Goal: Task Accomplishment & Management: Manage account settings

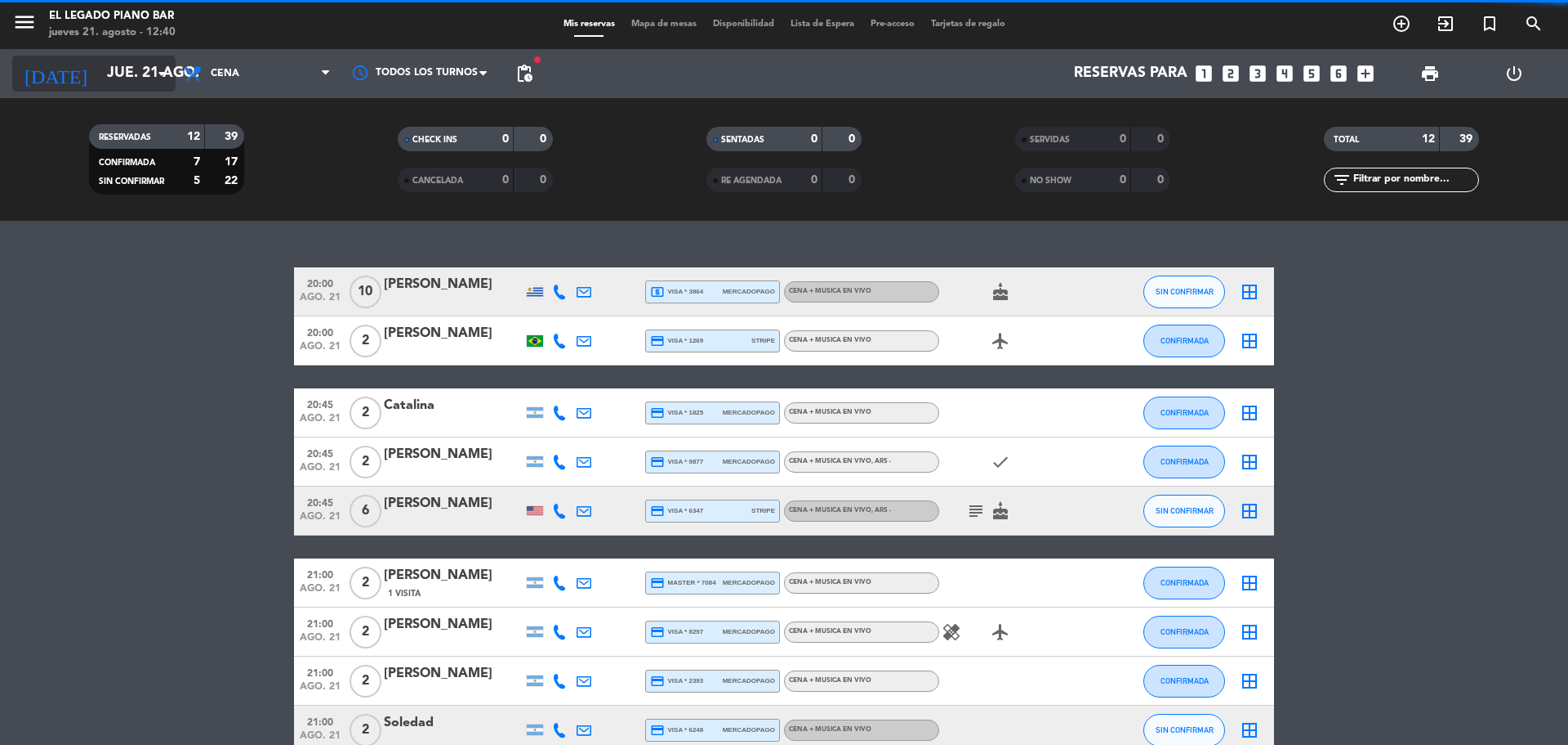
click at [172, 66] on input "jue. 21 ago." at bounding box center [194, 73] width 190 height 33
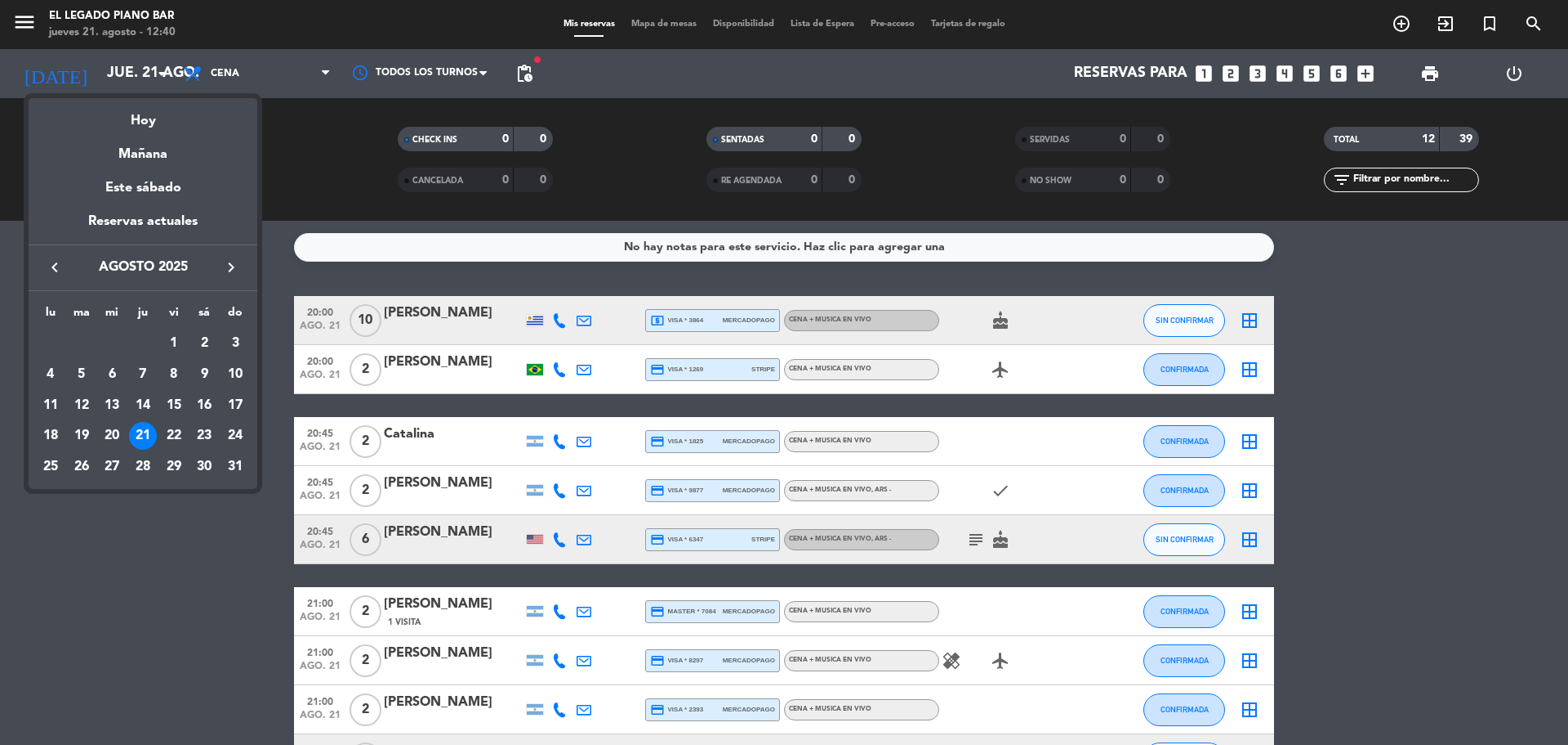
click at [140, 462] on div "28" at bounding box center [143, 467] width 28 height 28
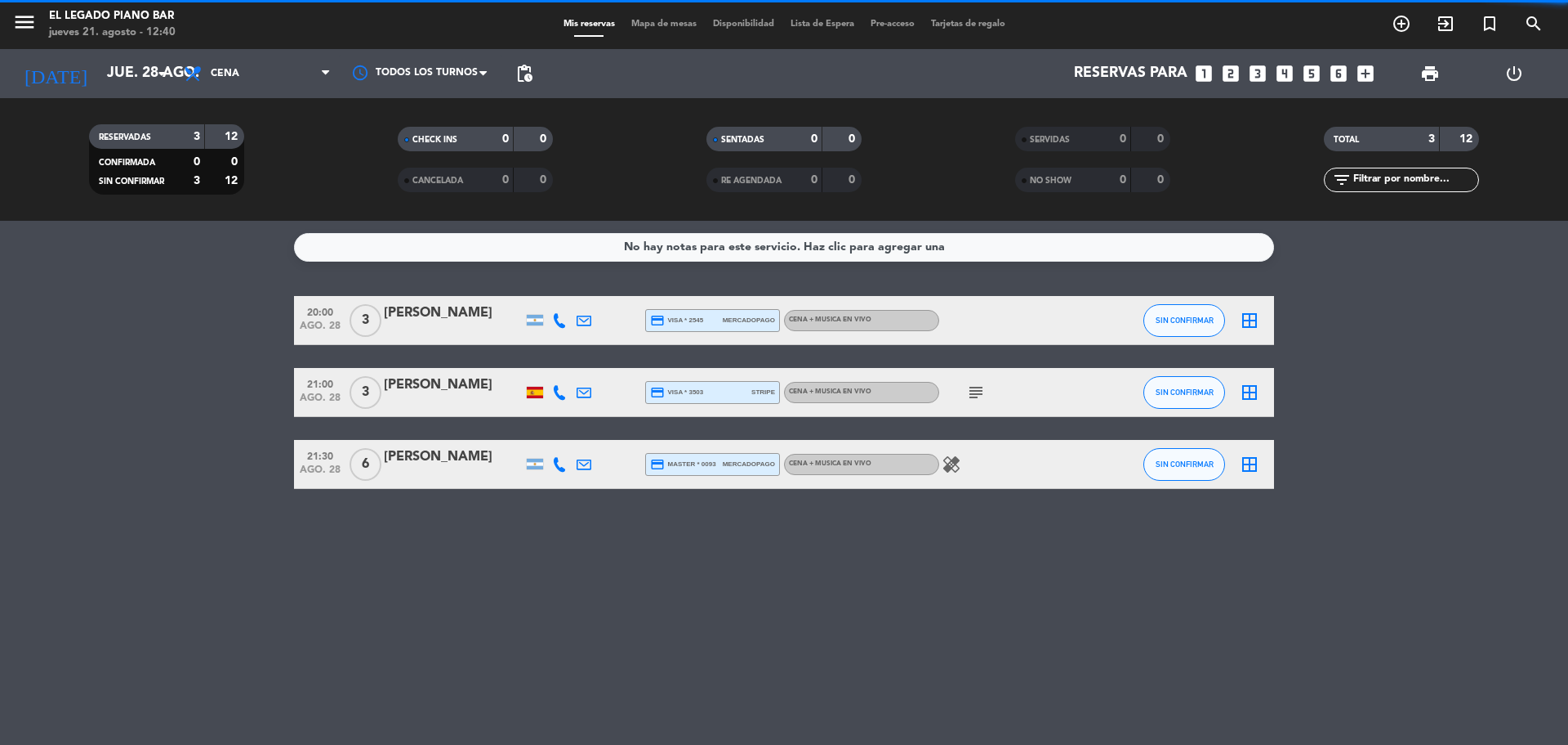
click at [535, 72] on span "pending_actions" at bounding box center [525, 73] width 33 height 33
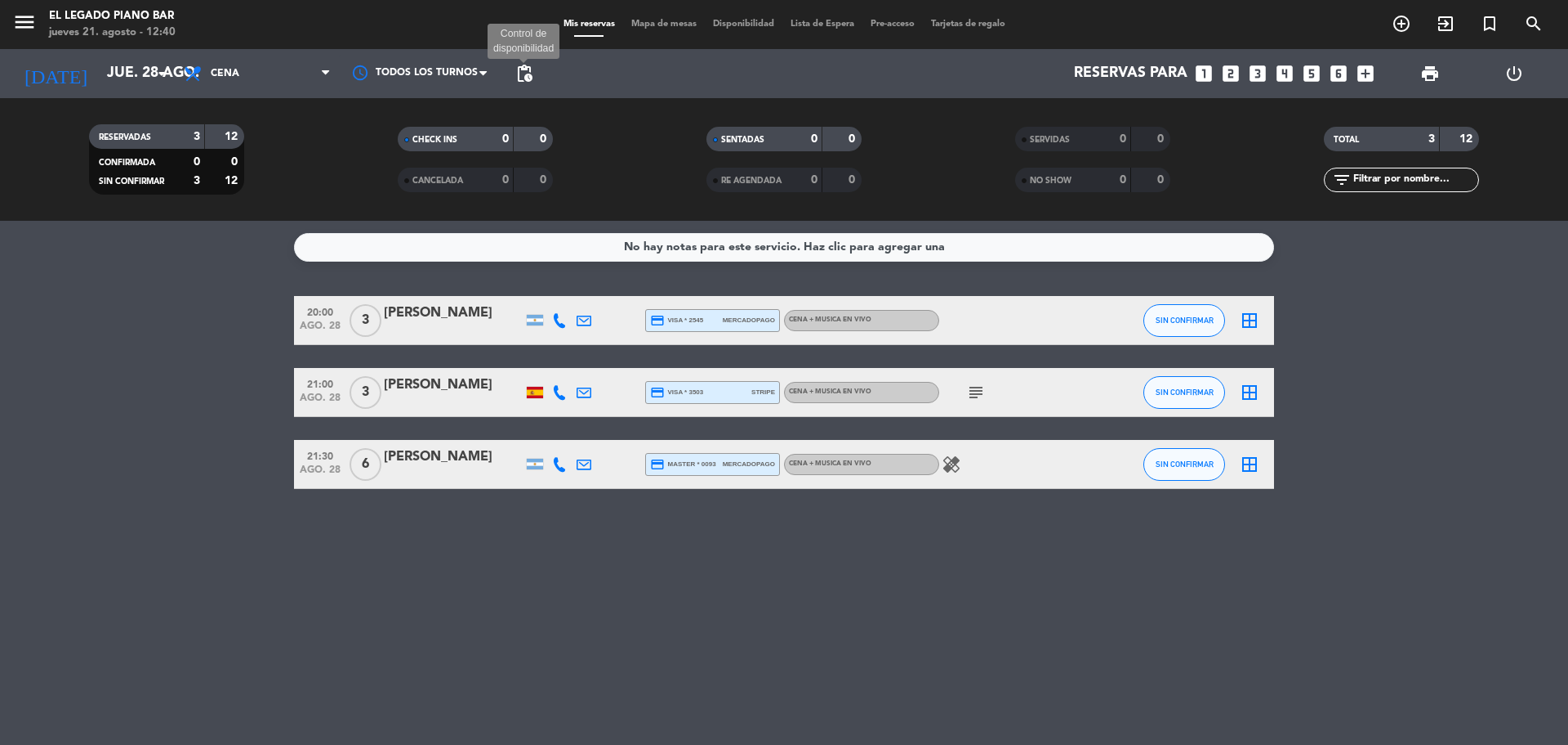
click at [525, 71] on span "pending_actions" at bounding box center [524, 73] width 20 height 20
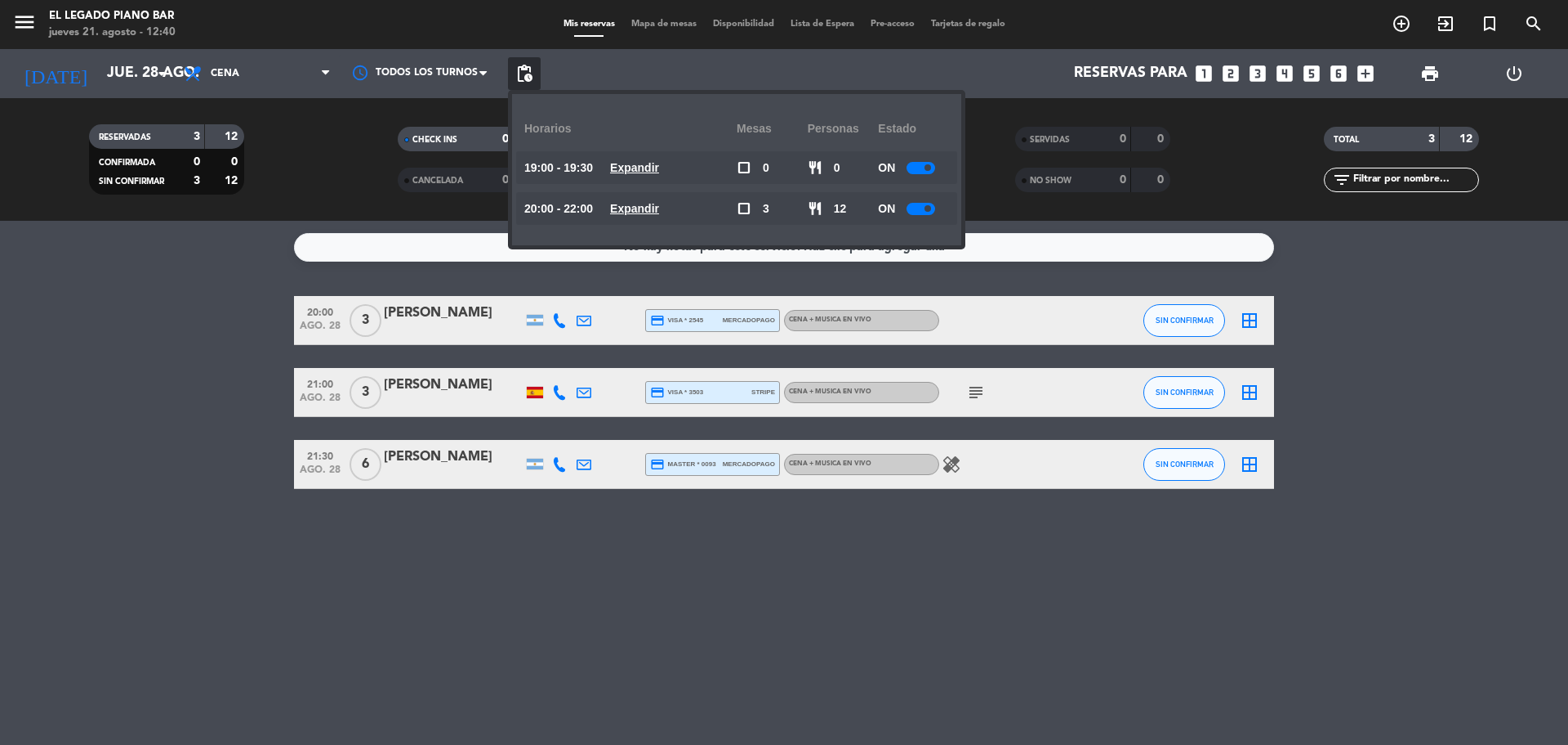
drag, startPoint x: 950, startPoint y: 159, endPoint x: 930, endPoint y: 168, distance: 21.9
click at [947, 159] on div "19:00 - 19:30 Expandir check_box_outline_blank 0 restaurant 0 ON" at bounding box center [736, 167] width 441 height 33
click at [929, 168] on span at bounding box center [928, 167] width 7 height 7
click at [919, 209] on div at bounding box center [921, 209] width 28 height 12
drag, startPoint x: 927, startPoint y: 210, endPoint x: 933, endPoint y: 220, distance: 11.7
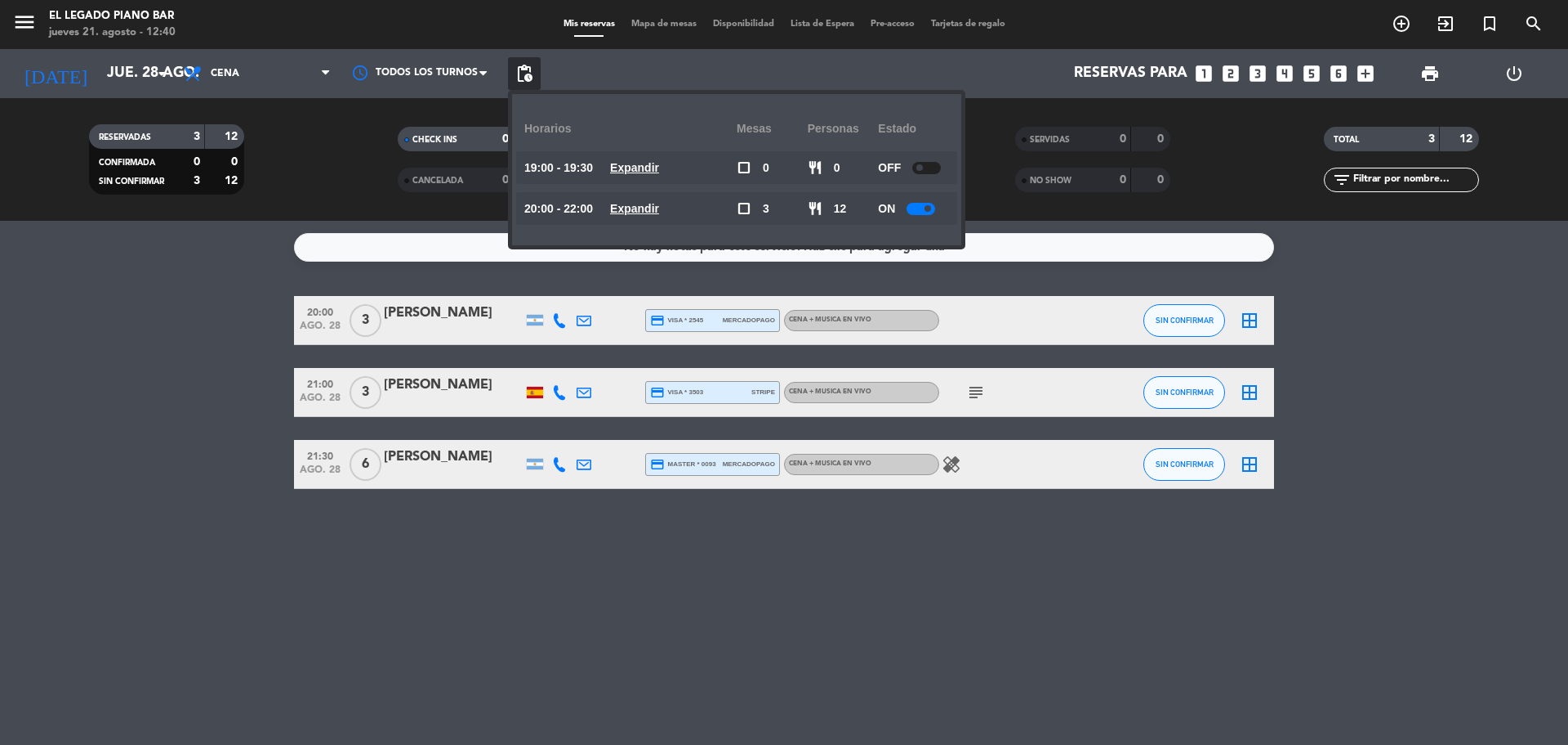
click at [928, 211] on span at bounding box center [928, 208] width 7 height 7
click at [151, 59] on input "jue. 28 ago." at bounding box center [194, 73] width 190 height 33
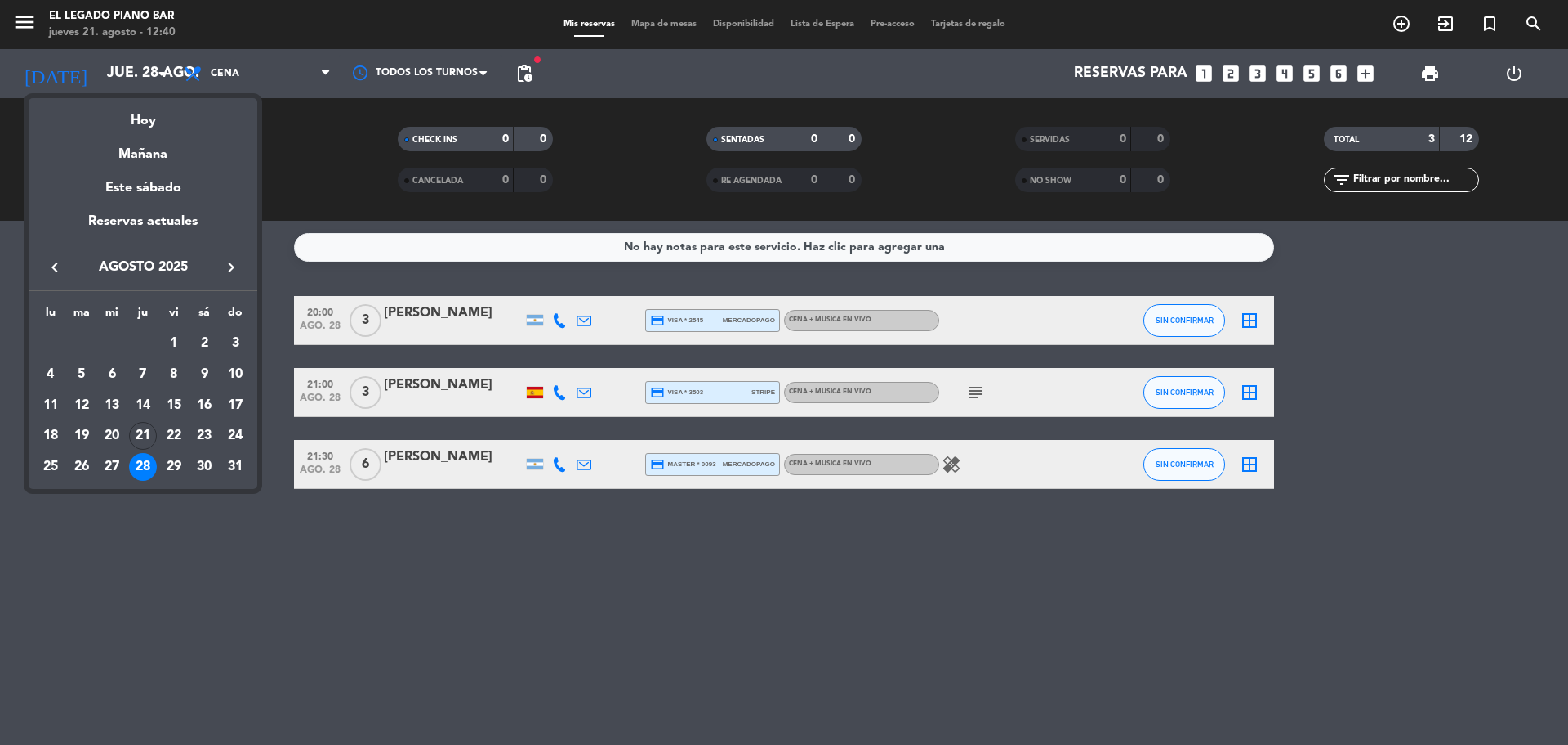
click at [112, 468] on div "27" at bounding box center [112, 467] width 28 height 28
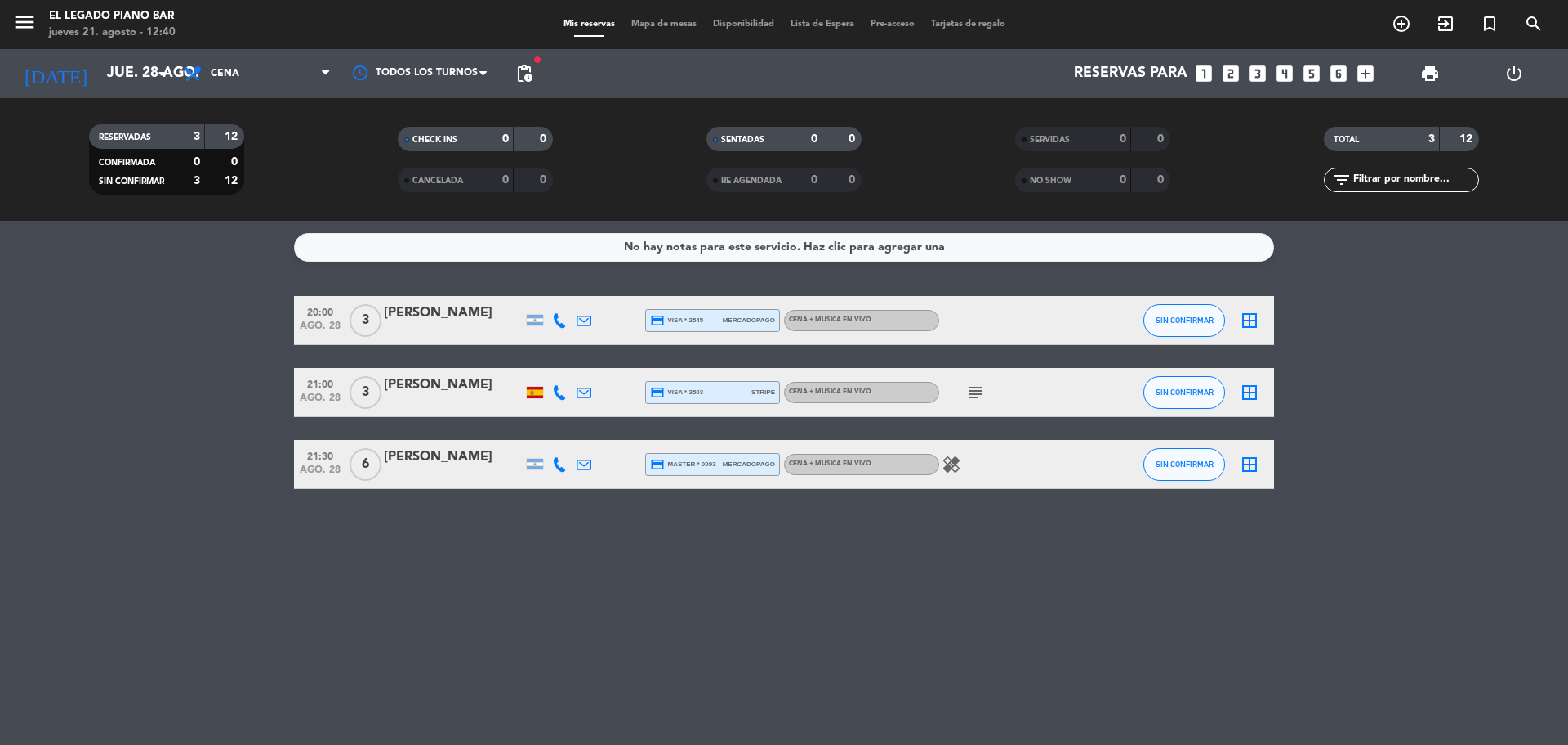
type input "mié. 27 ago."
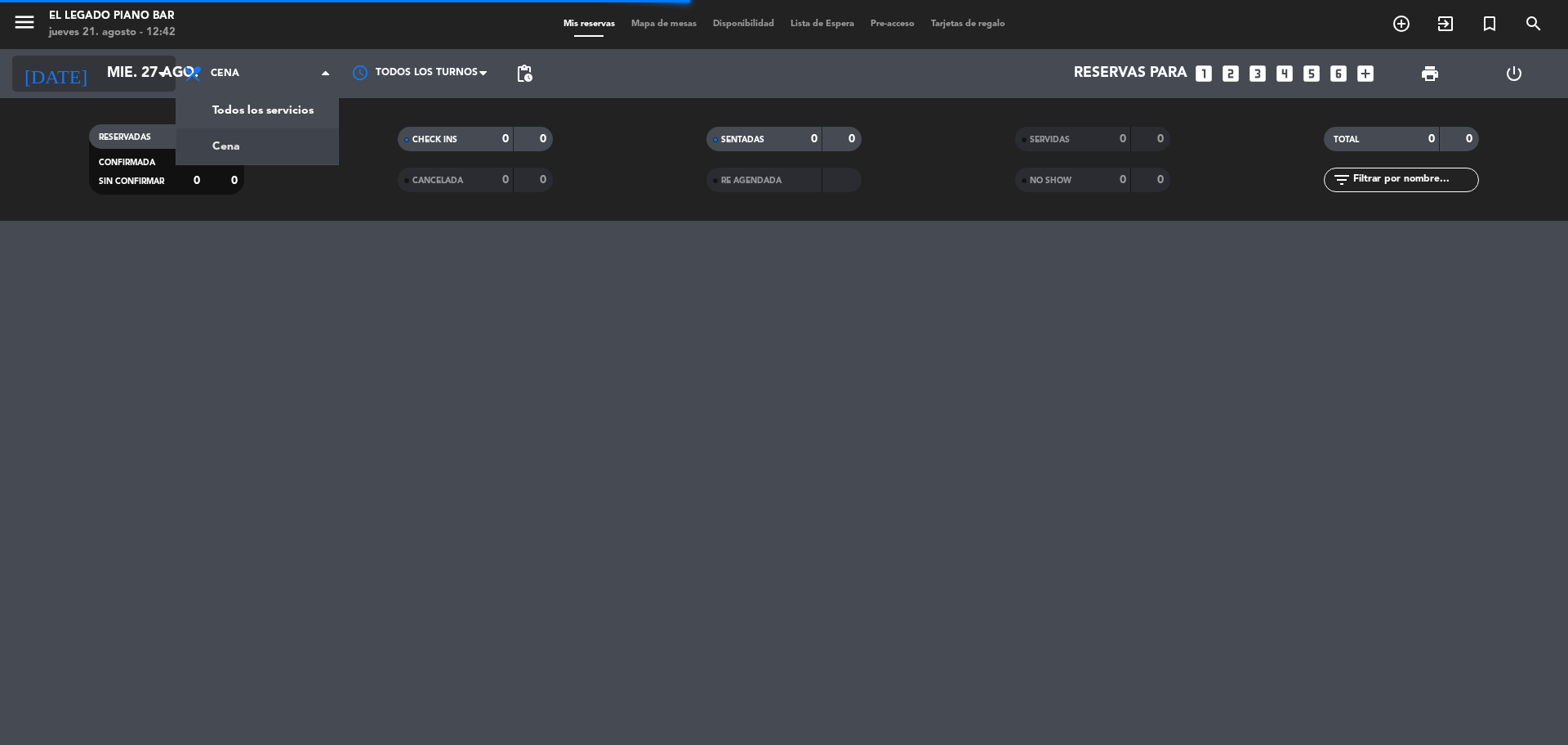
click at [158, 71] on icon "arrow_drop_down" at bounding box center [162, 73] width 20 height 20
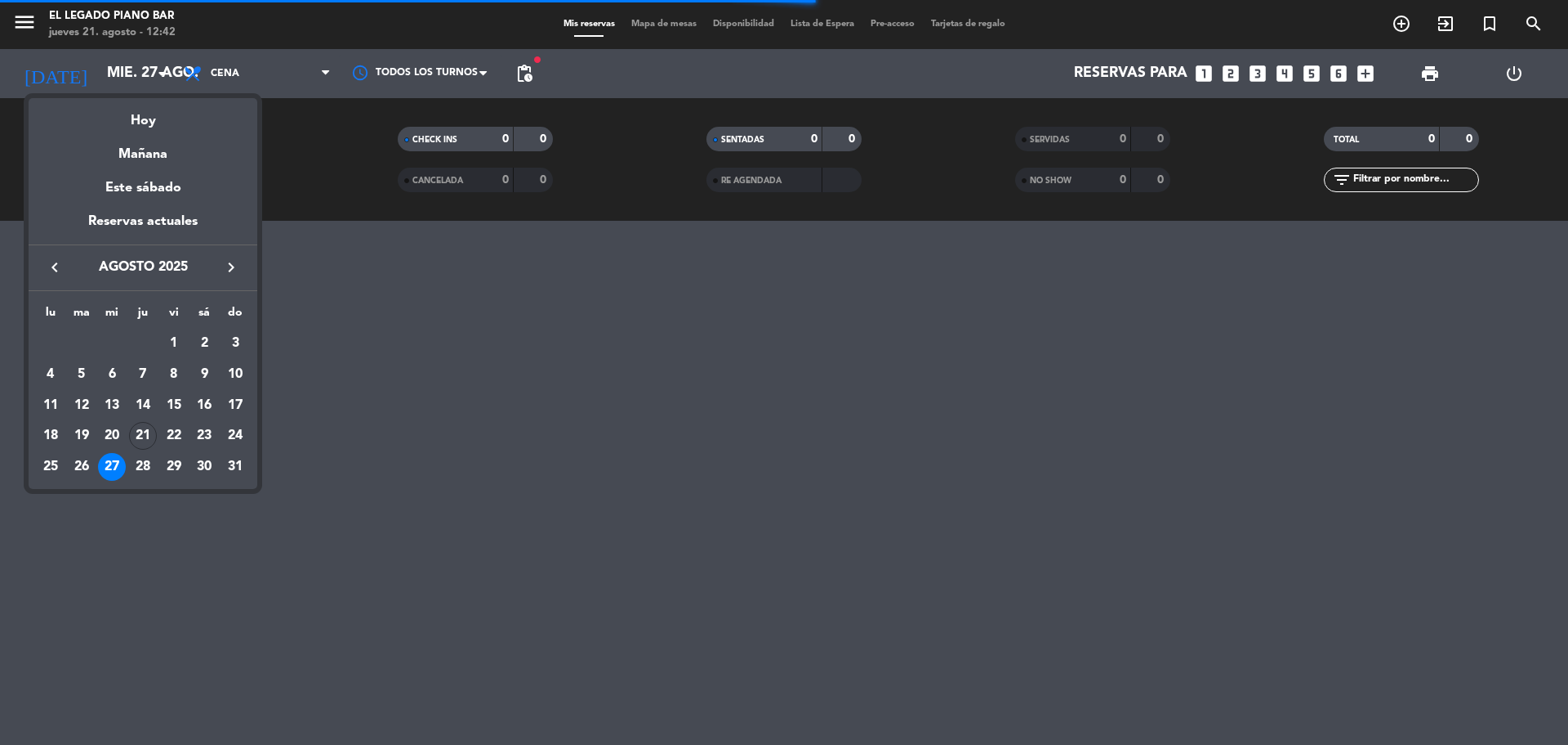
click at [530, 71] on div at bounding box center [784, 372] width 1568 height 745
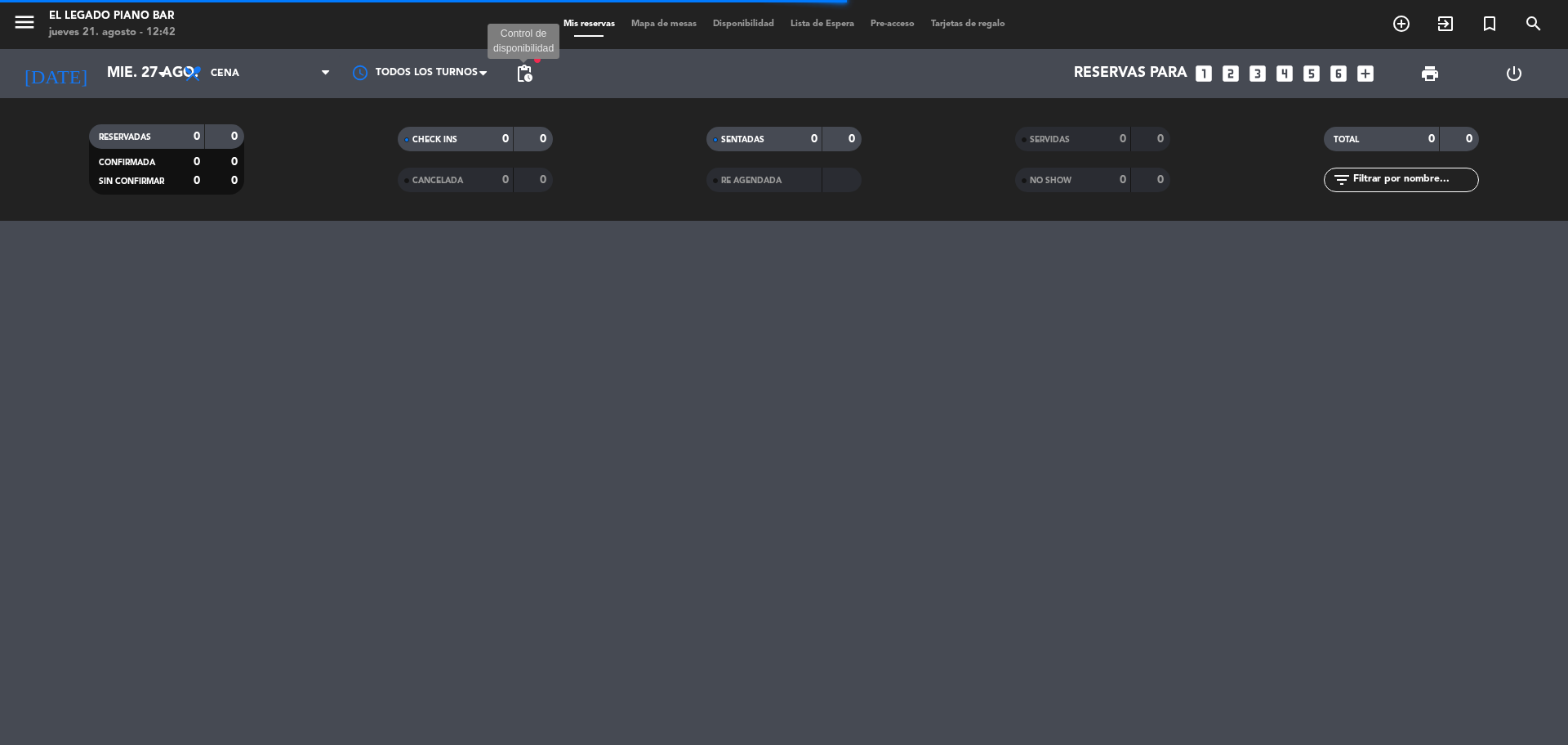
click at [529, 71] on span "pending_actions" at bounding box center [524, 73] width 20 height 20
